Goal: Transaction & Acquisition: Purchase product/service

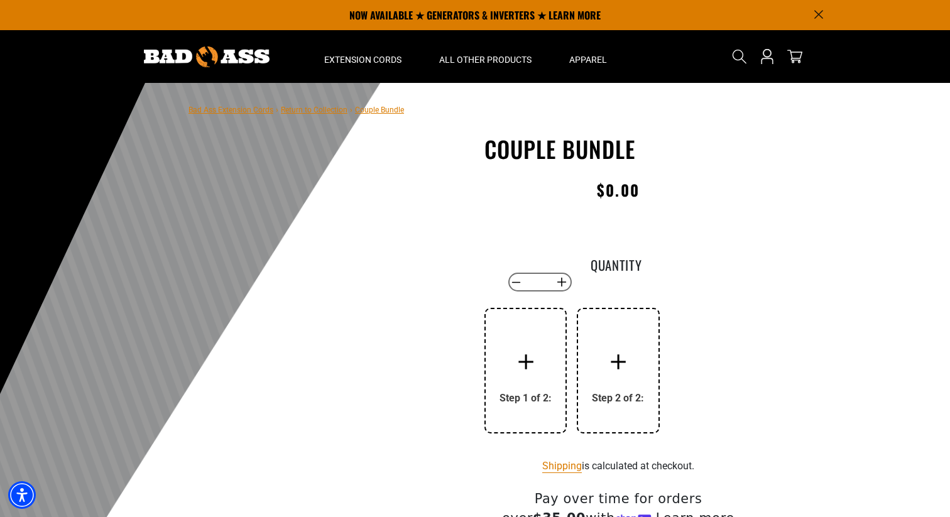
click at [522, 361] on icon at bounding box center [525, 361] width 15 height 15
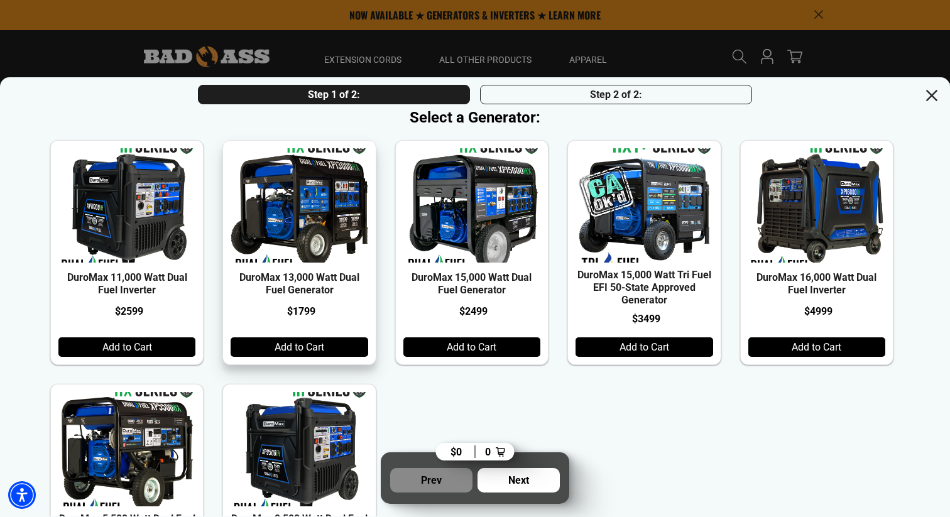
click at [279, 346] on div "Add to Cart" at bounding box center [299, 346] width 137 height 19
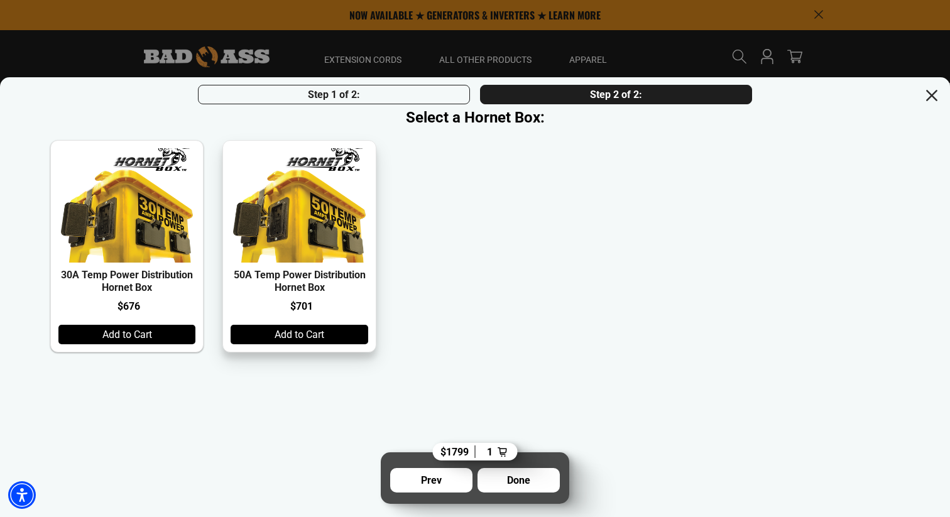
click at [279, 340] on div "Add to Cart" at bounding box center [299, 334] width 137 height 19
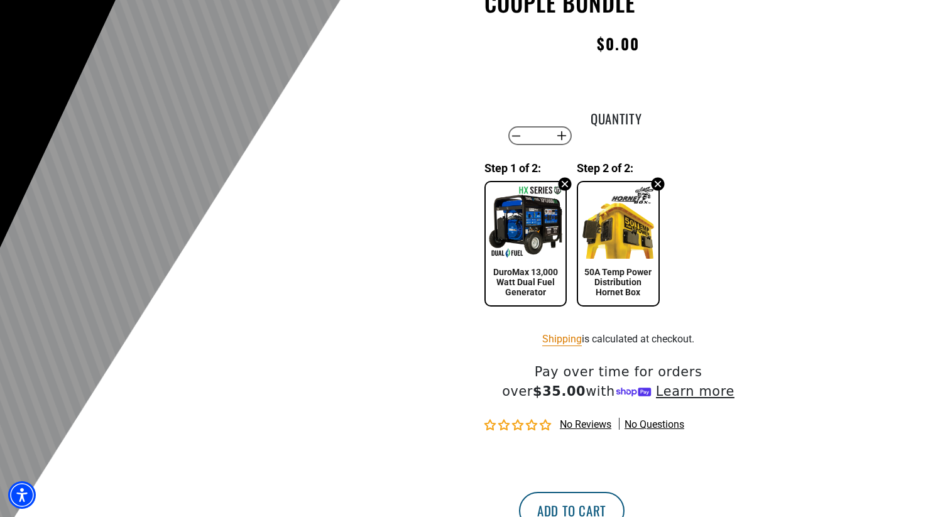
scroll to position [274, 0]
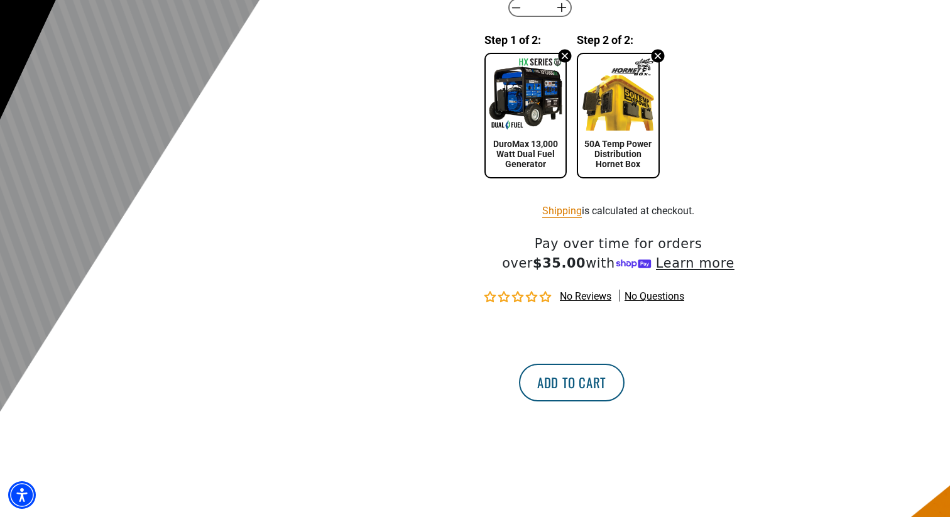
click at [624, 380] on button "Add to cart" at bounding box center [572, 383] width 106 height 38
